Goal: Navigation & Orientation: Find specific page/section

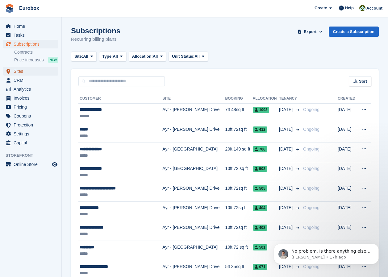
click at [22, 72] on span "Sites" at bounding box center [32, 71] width 37 height 9
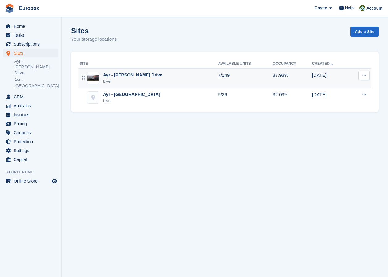
click at [126, 77] on div "Ayr - [PERSON_NAME] Drive" at bounding box center [132, 75] width 59 height 6
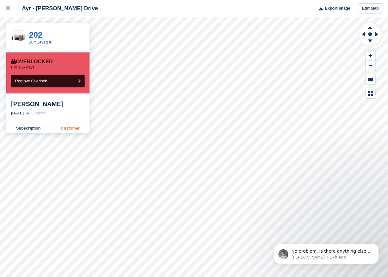
click at [73, 128] on link "Customer" at bounding box center [70, 128] width 39 height 10
